Goal: Information Seeking & Learning: Learn about a topic

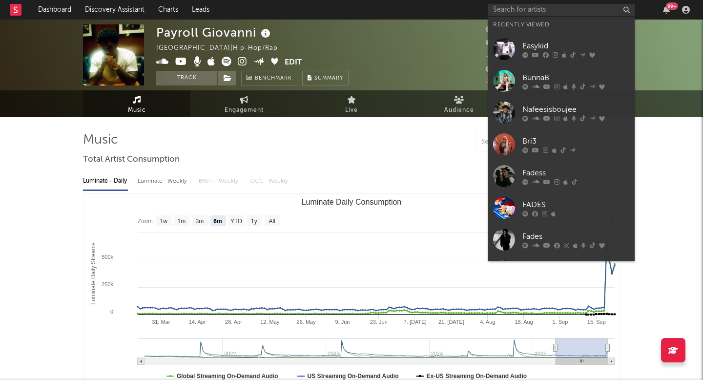
select select "6m"
click at [520, 7] on input "text" at bounding box center [561, 10] width 146 height 12
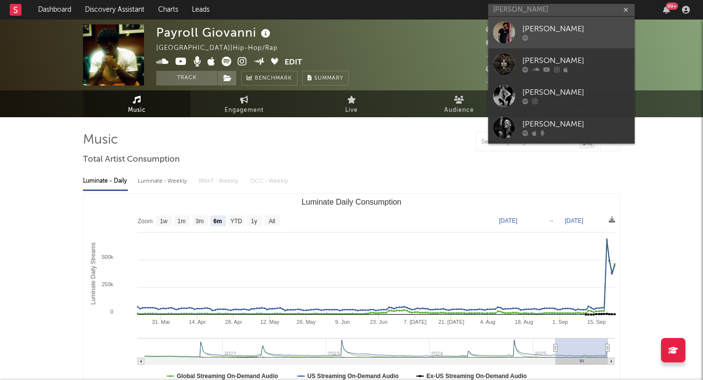
type input "[PERSON_NAME]"
click at [527, 45] on link "[PERSON_NAME]" at bounding box center [561, 33] width 146 height 32
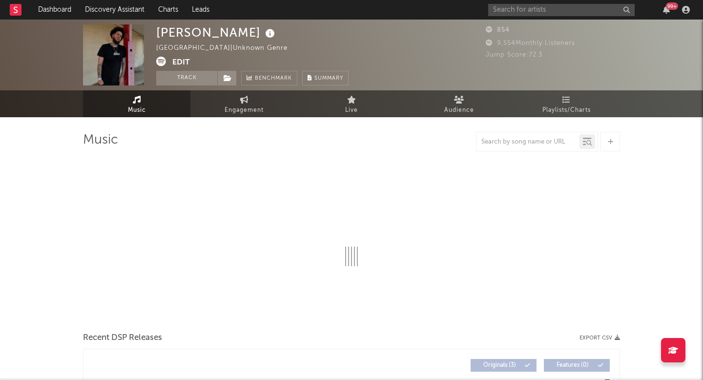
select select "1w"
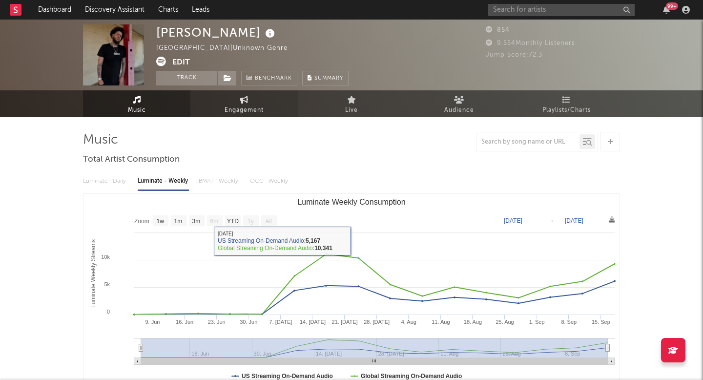
click at [243, 107] on span "Engagement" at bounding box center [243, 110] width 39 height 12
select select "1w"
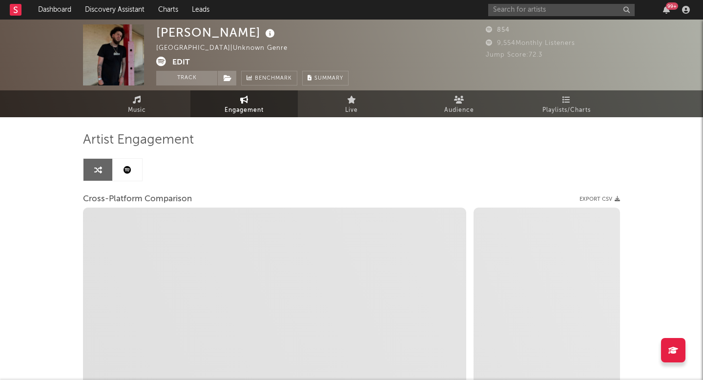
select select "1m"
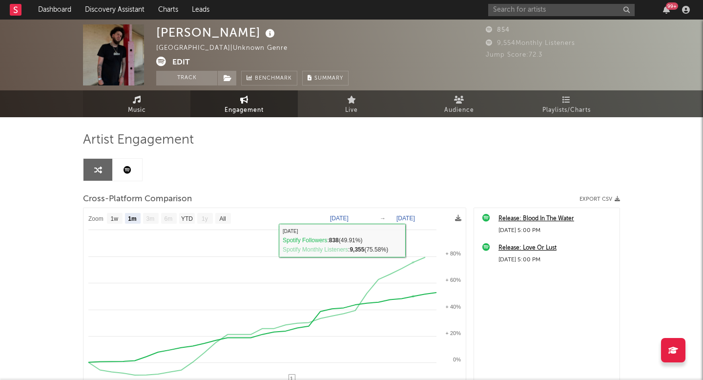
click at [124, 102] on link "Music" at bounding box center [136, 103] width 107 height 27
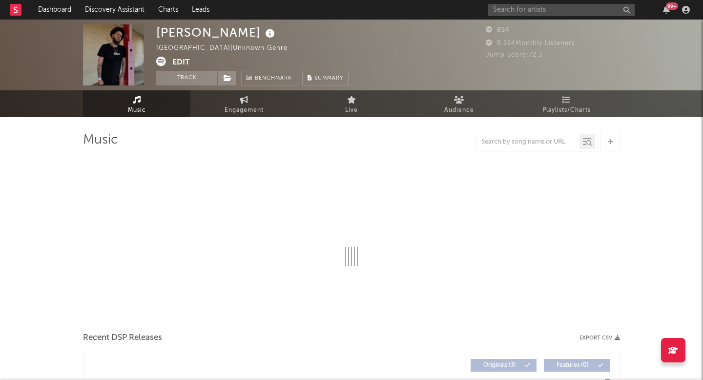
select select "1w"
